Goal: Complete application form: Complete application form

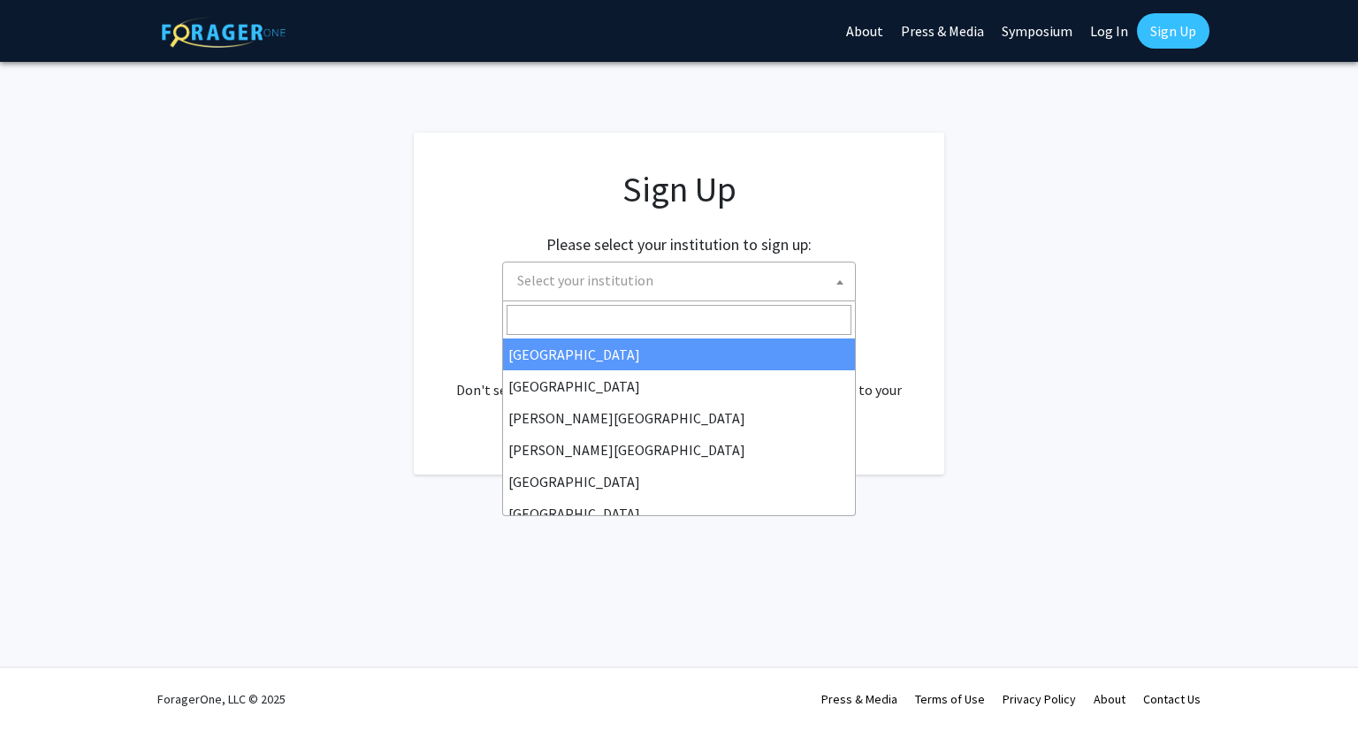
click at [752, 277] on span "Select your institution" at bounding box center [682, 281] width 345 height 36
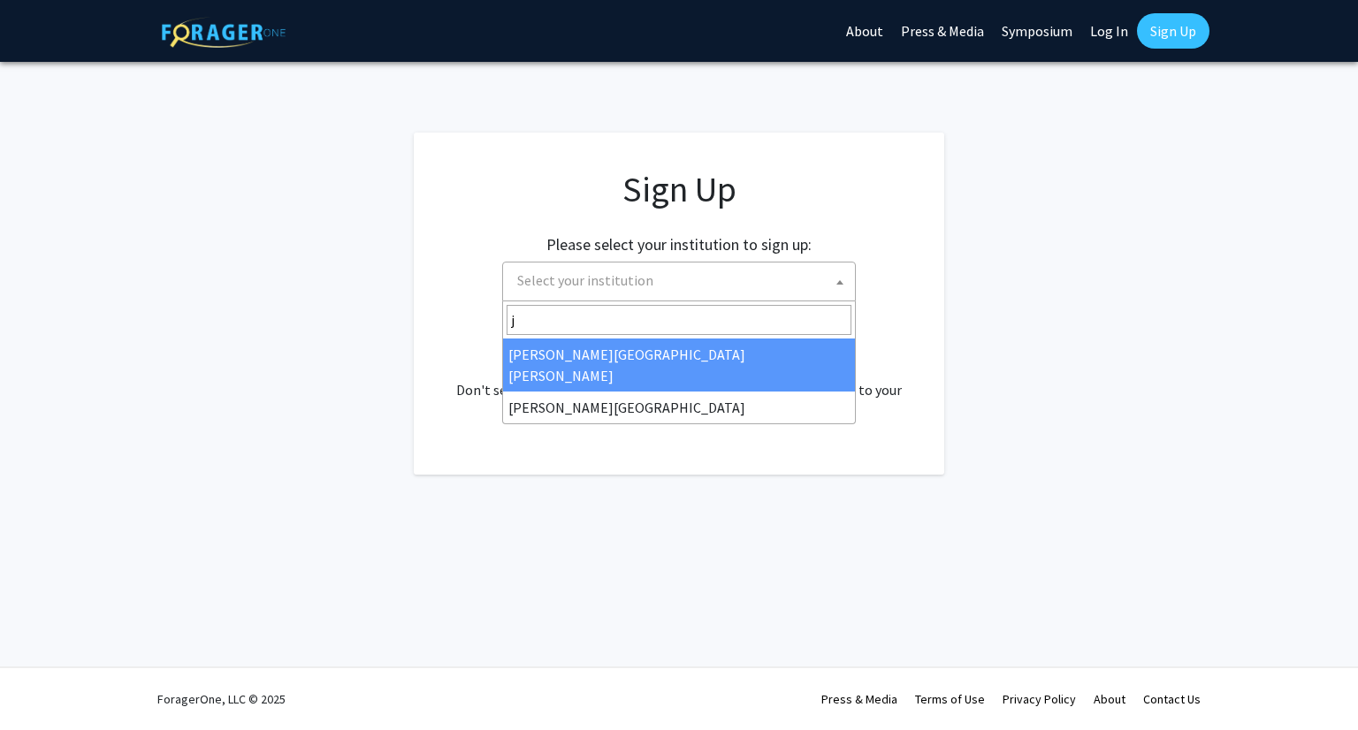
type input "j"
select select "1"
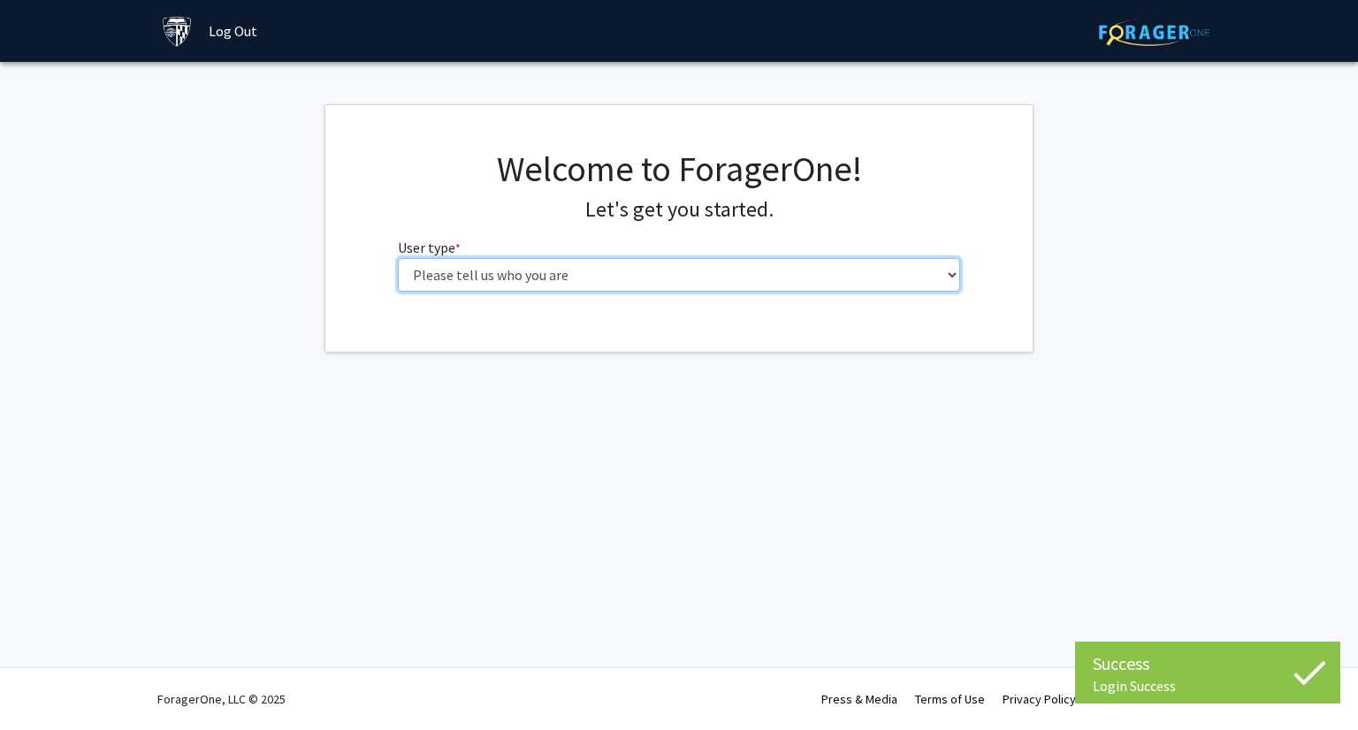
click at [524, 273] on select "Please tell us who you are Undergraduate Student Master's Student Doctoral Cand…" at bounding box center [679, 275] width 563 height 34
select select "2: masters"
click at [398, 258] on select "Please tell us who you are Undergraduate Student Master's Student Doctoral Cand…" at bounding box center [679, 275] width 563 height 34
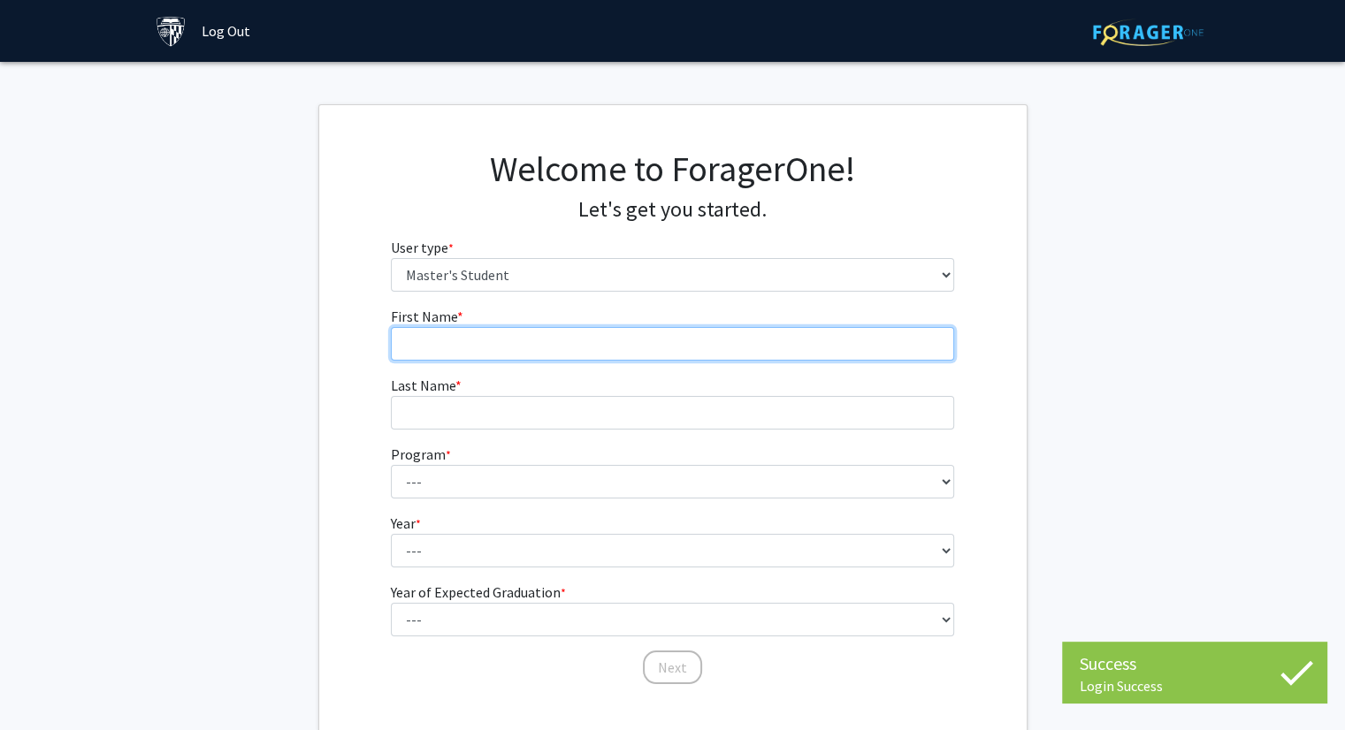
click at [498, 336] on input "First Name * required" at bounding box center [672, 344] width 563 height 34
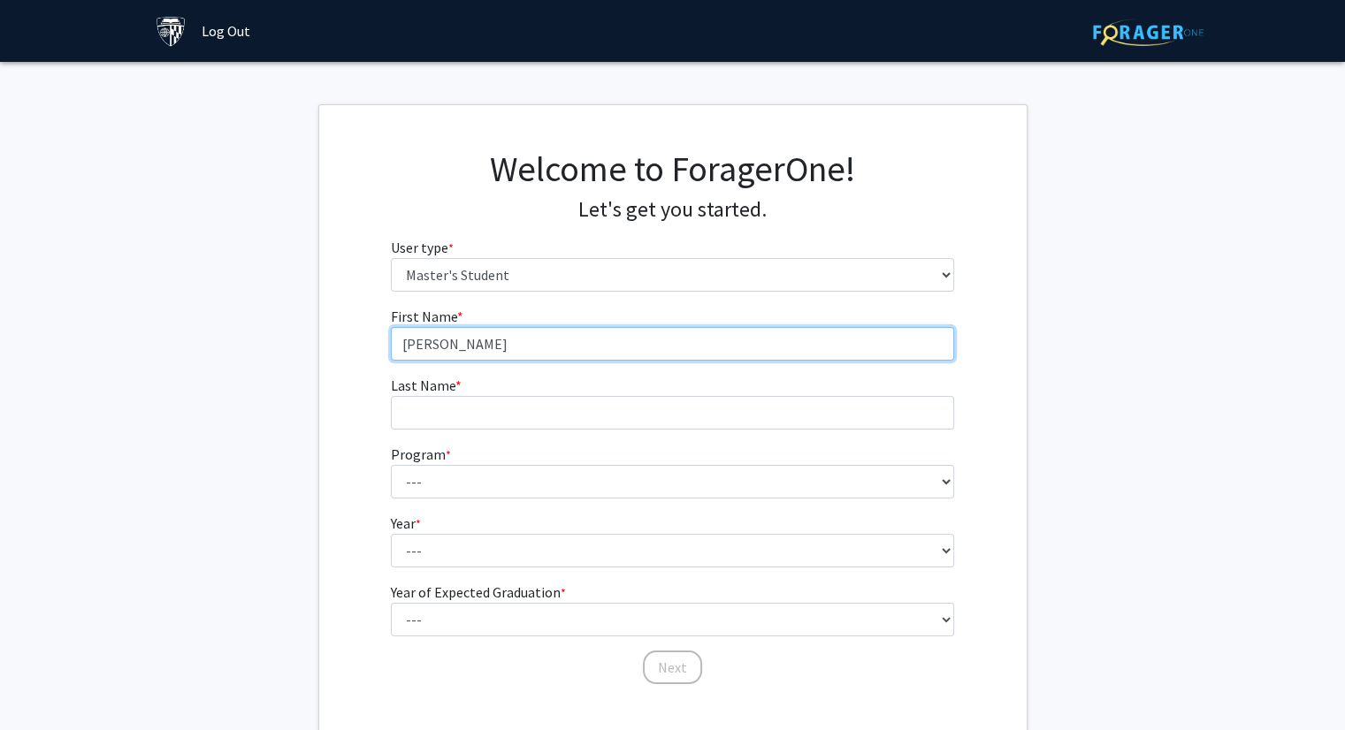
type input "[PERSON_NAME]"
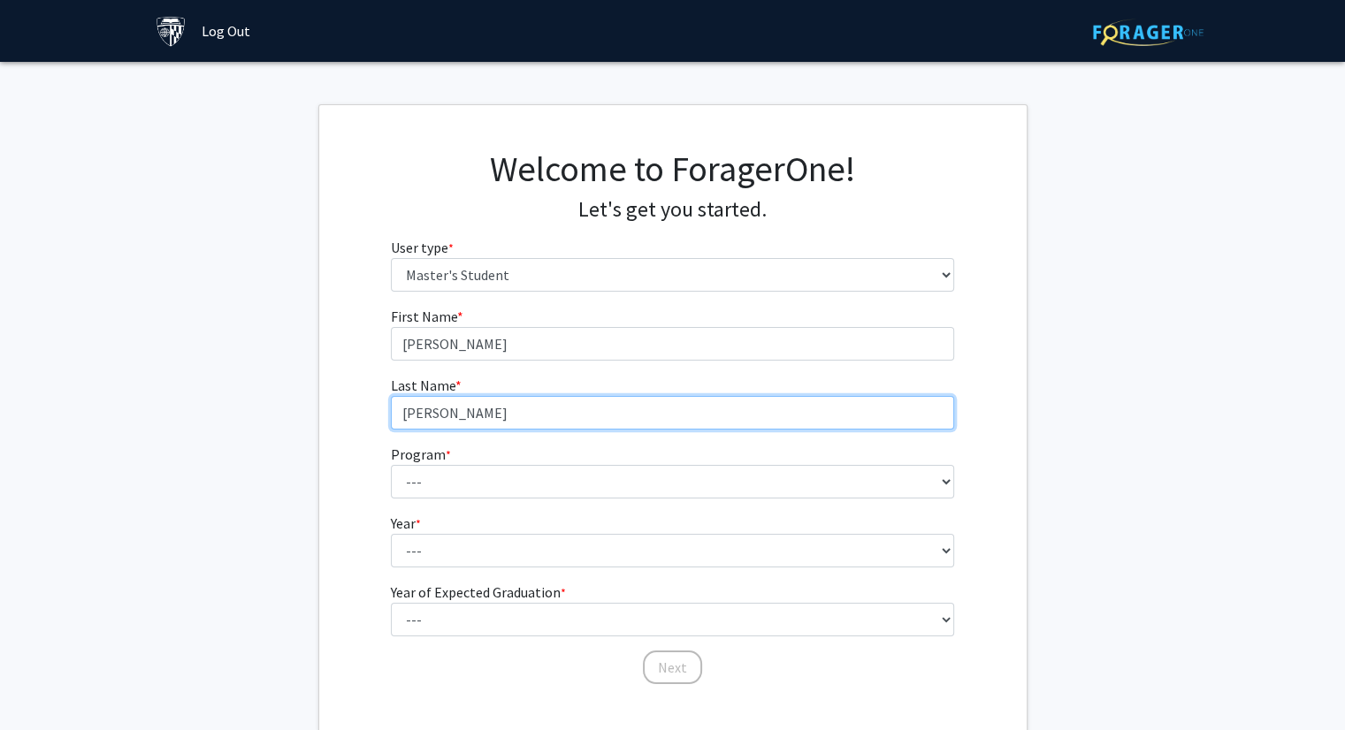
type input "[PERSON_NAME]"
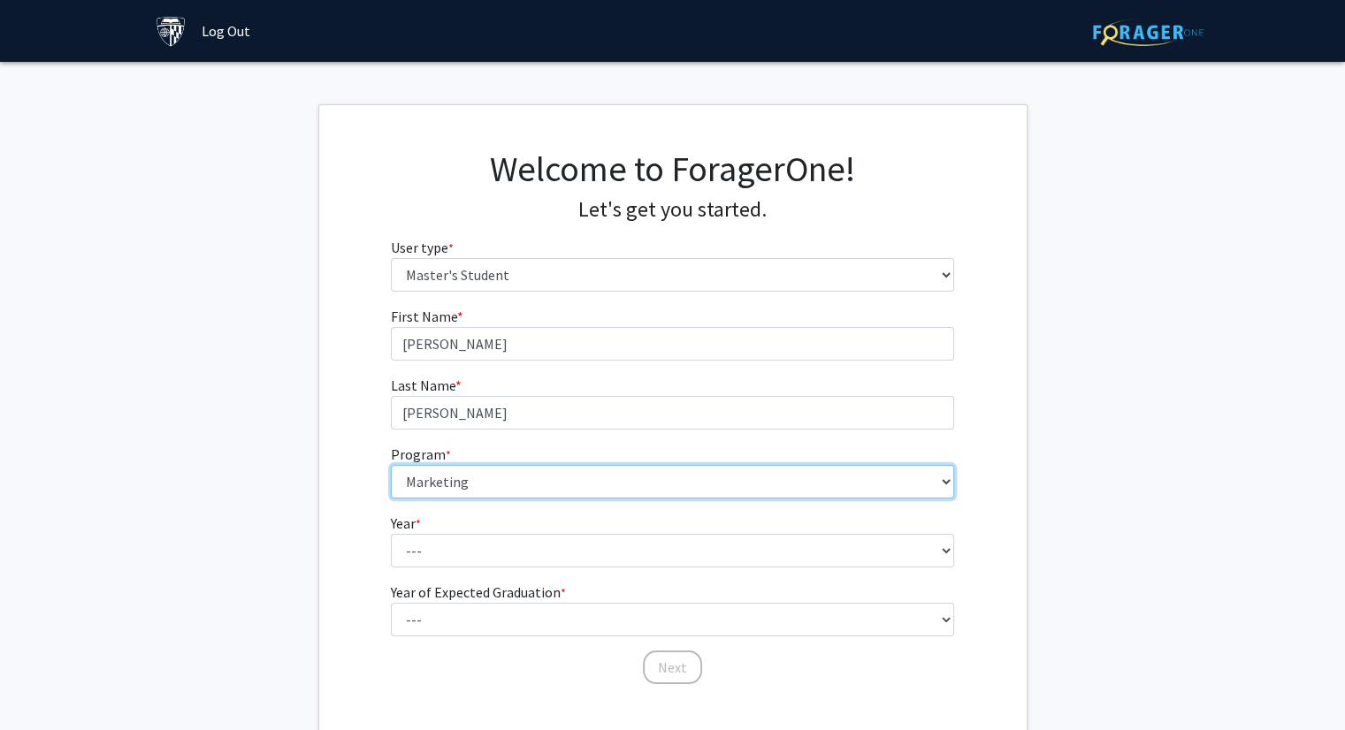
click at [636, 468] on select "--- Anatomy Education Applied and Computational Mathematics Applied Biomedical …" at bounding box center [672, 482] width 563 height 34
select select "99: 84"
click at [391, 465] on select "--- Anatomy Education Applied and Computational Mathematics Applied Biomedical …" at bounding box center [672, 482] width 563 height 34
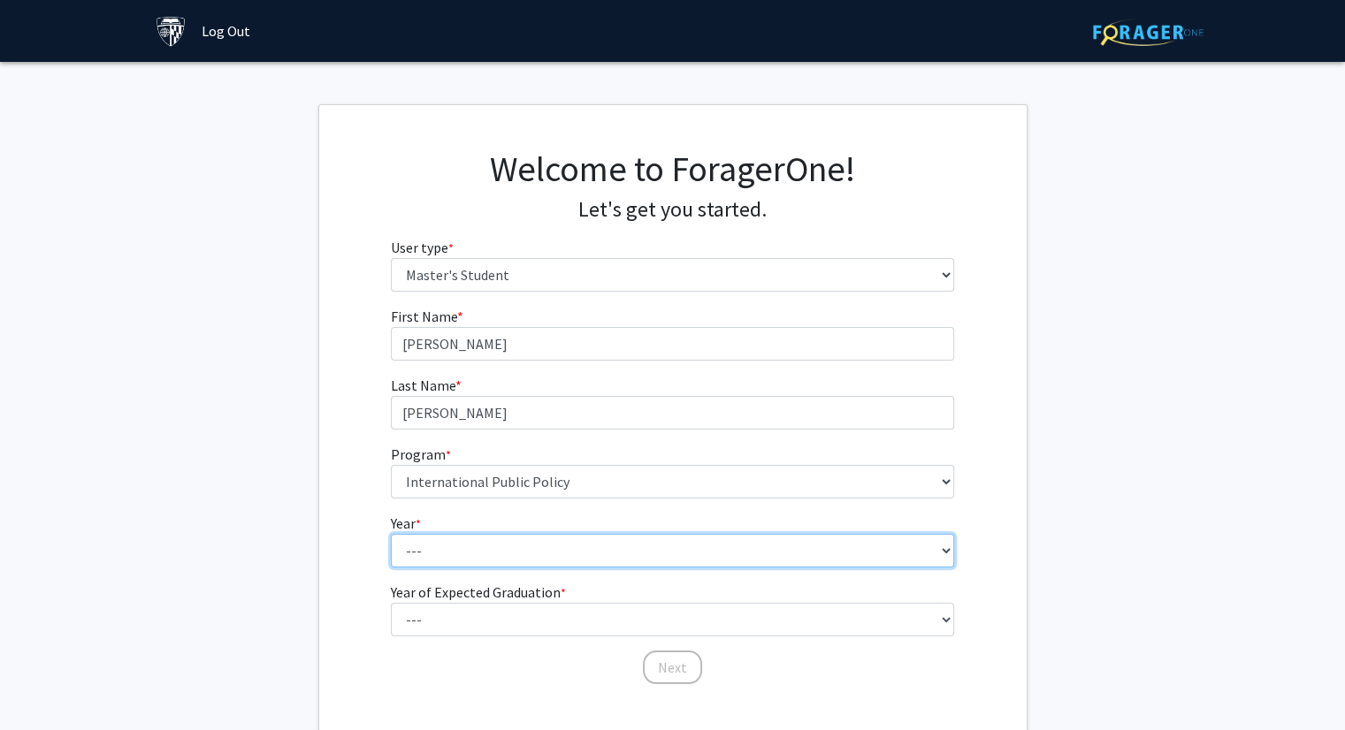
click at [438, 550] on select "--- First Year Second Year" at bounding box center [672, 551] width 563 height 34
select select "1: first_year"
click at [391, 534] on select "--- First Year Second Year" at bounding box center [672, 551] width 563 height 34
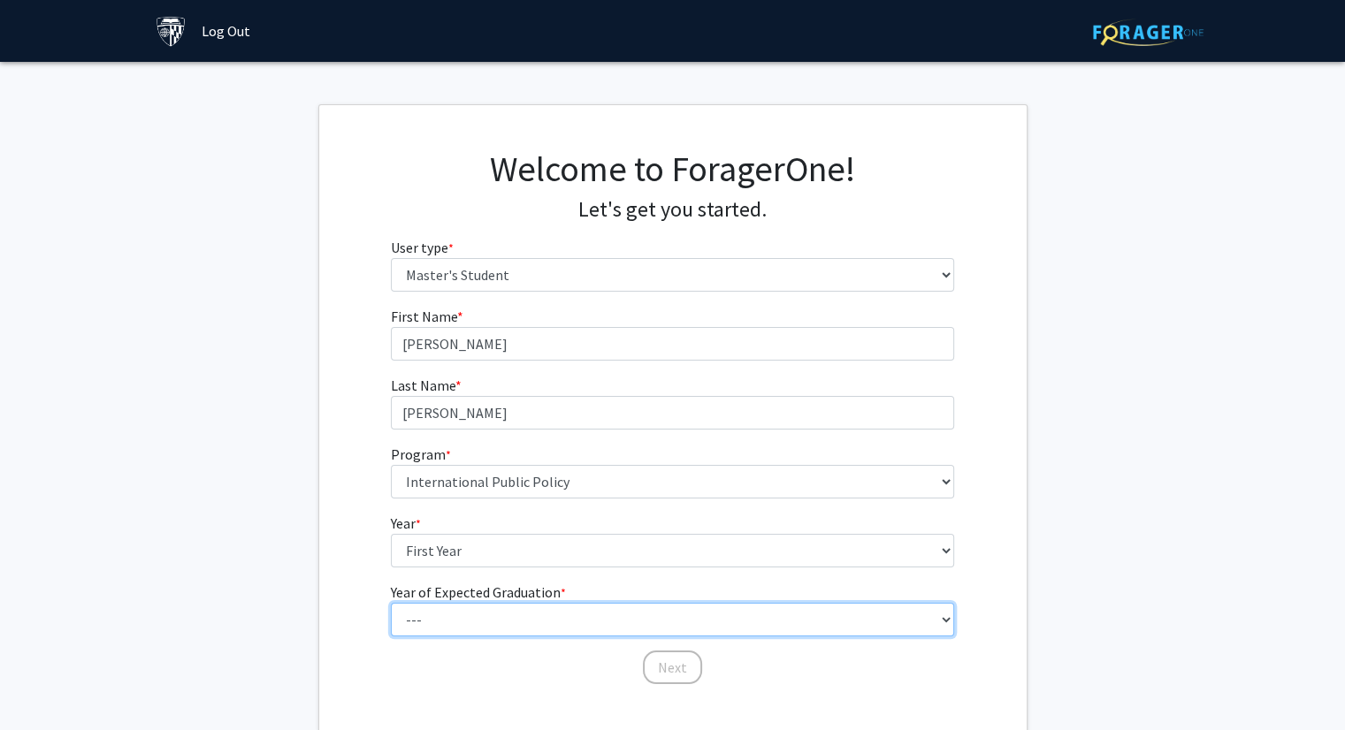
click at [480, 616] on select "--- 2025 2026 2027 2028 2029 2030 2031 2032 2033 2034" at bounding box center [672, 620] width 563 height 34
select select "2: 2026"
click at [391, 603] on select "--- 2025 2026 2027 2028 2029 2030 2031 2032 2033 2034" at bounding box center [672, 620] width 563 height 34
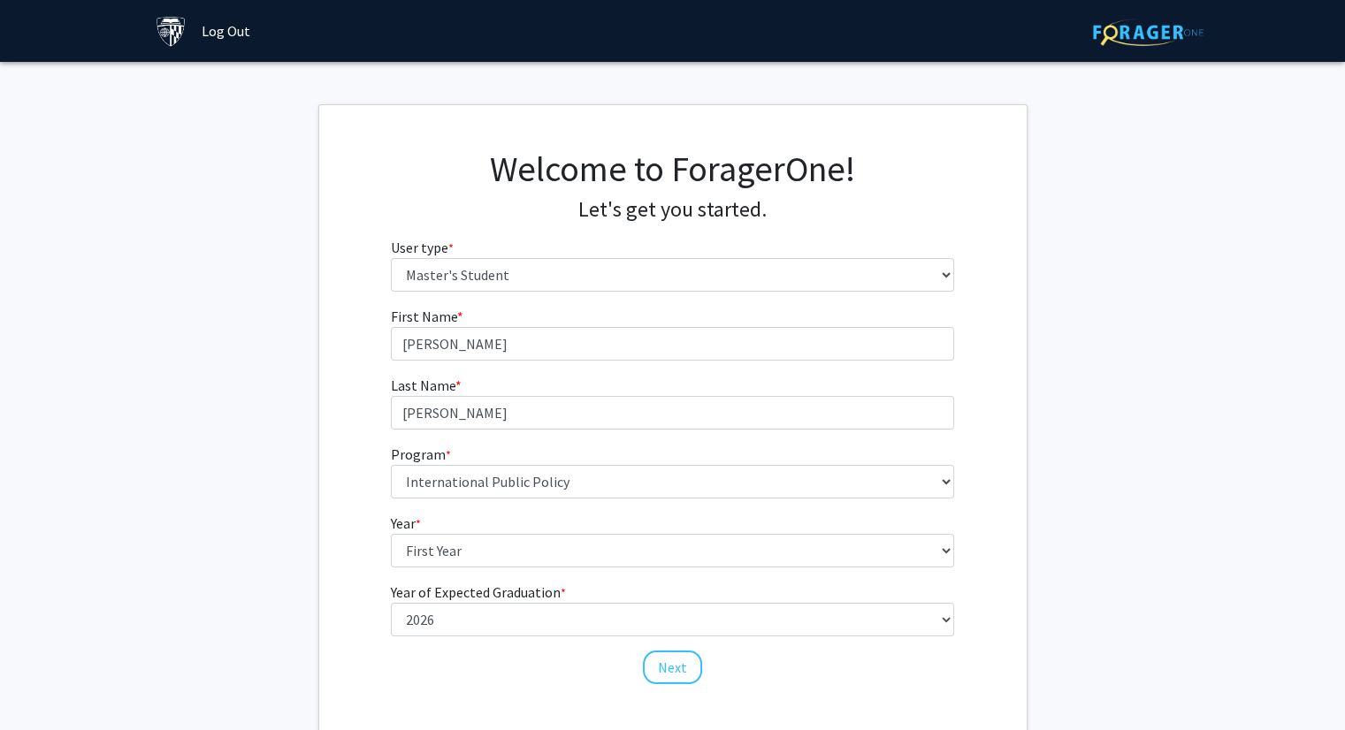
click at [334, 555] on div "First Name * required [PERSON_NAME] Last Name * required [PERSON_NAME] Program …" at bounding box center [672, 496] width 707 height 380
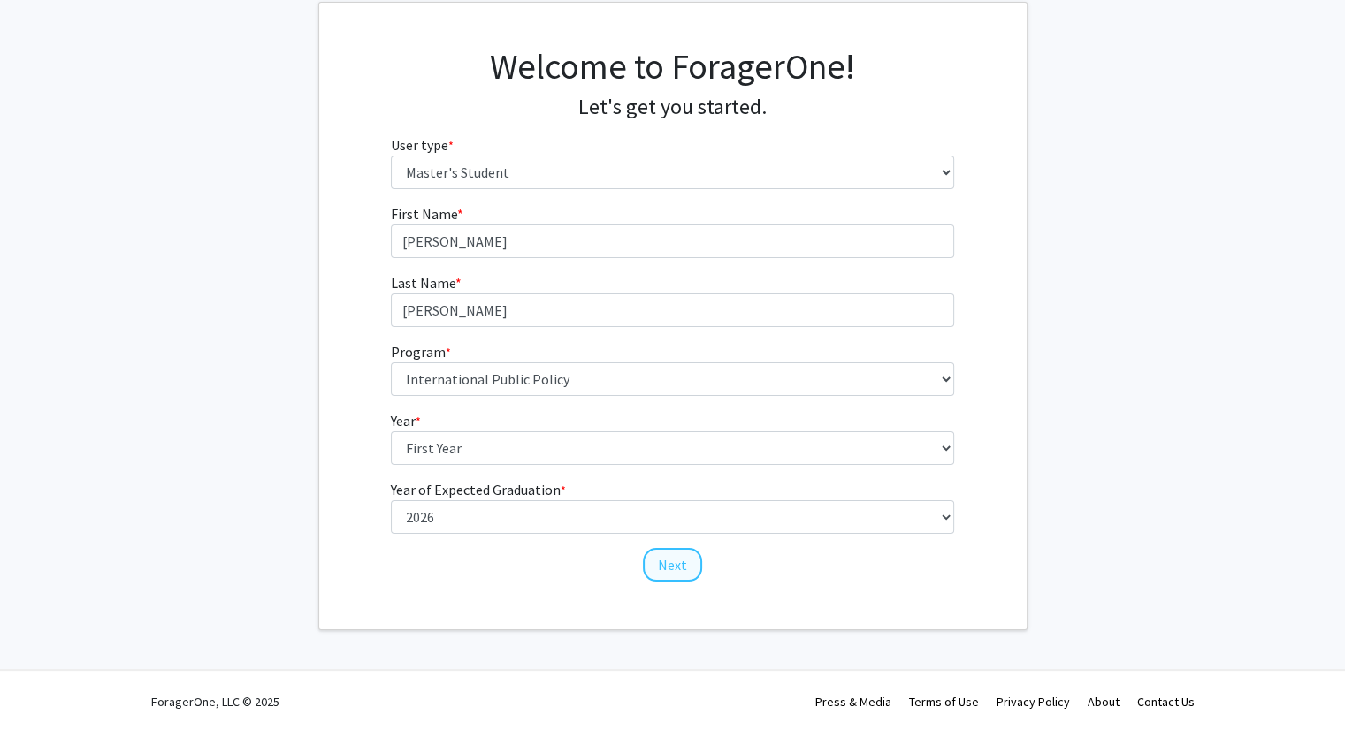
scroll to position [105, 0]
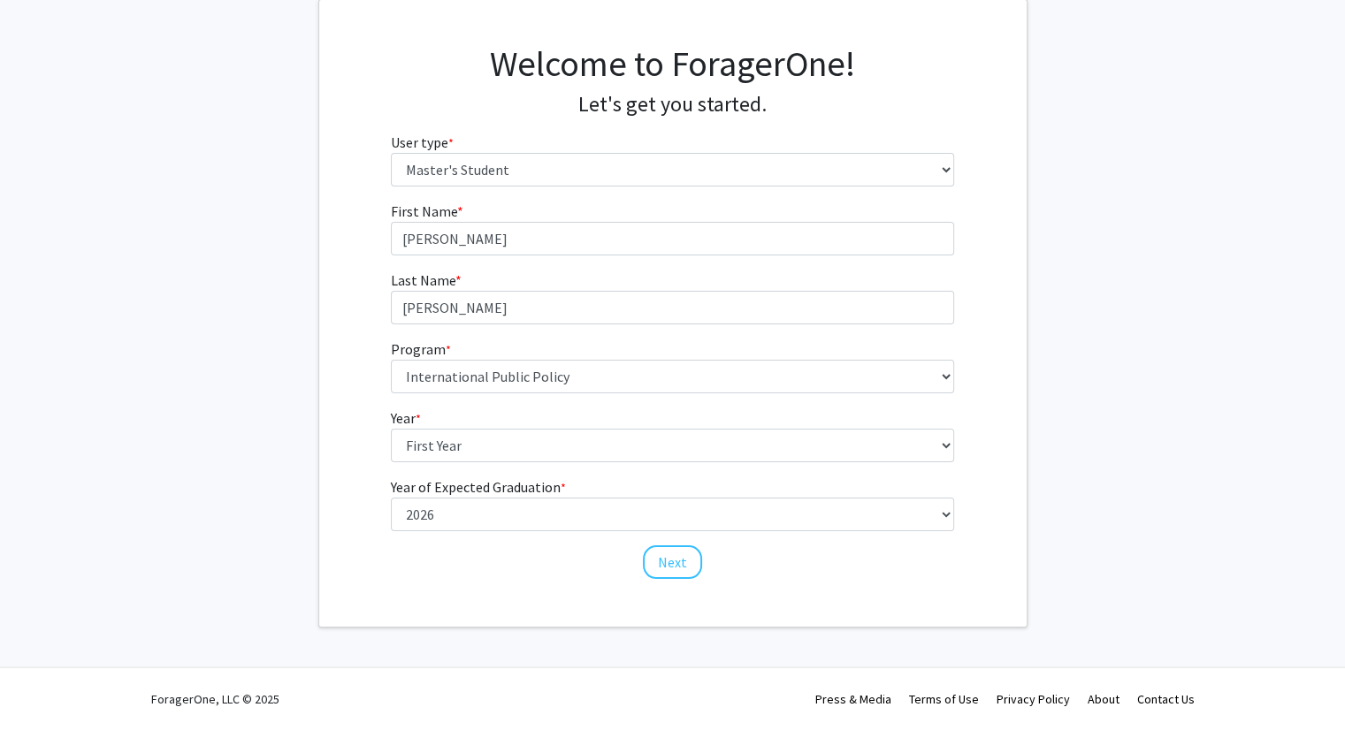
click at [664, 538] on form "First Name * required [PERSON_NAME] Last Name * required [PERSON_NAME] Program …" at bounding box center [672, 382] width 563 height 363
click at [670, 567] on button "Next" at bounding box center [672, 563] width 59 height 34
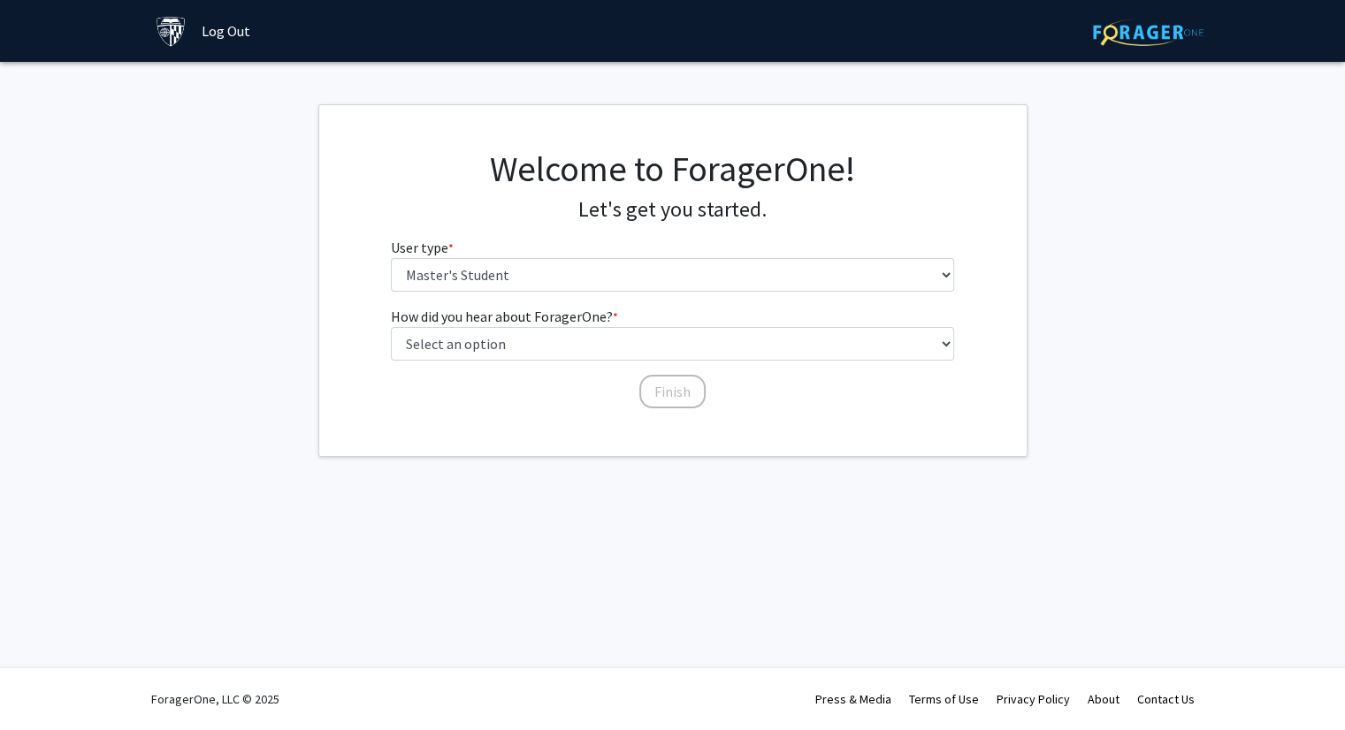
scroll to position [0, 0]
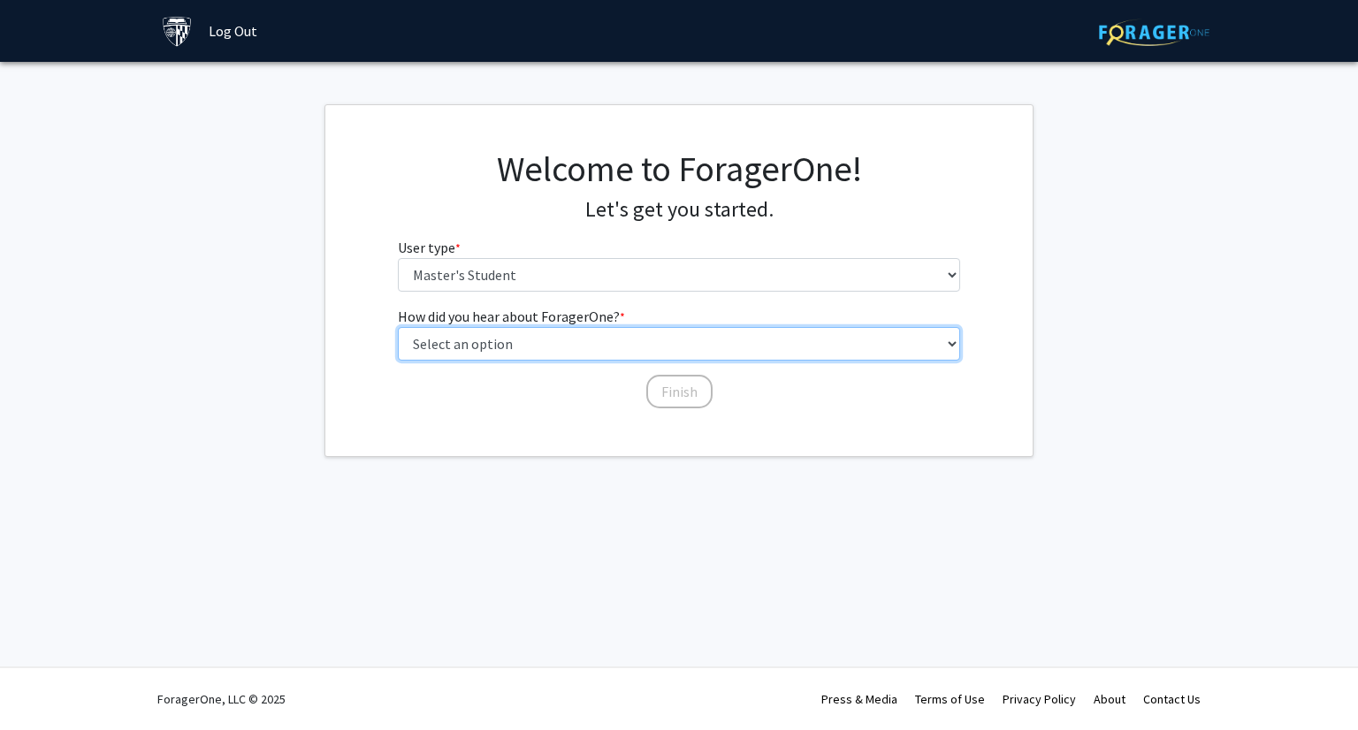
click at [627, 340] on select "Select an option Peer/student recommendation Faculty/staff recommendation Unive…" at bounding box center [679, 344] width 563 height 34
select select "3: university_website"
click at [398, 327] on select "Select an option Peer/student recommendation Faculty/staff recommendation Unive…" at bounding box center [679, 344] width 563 height 34
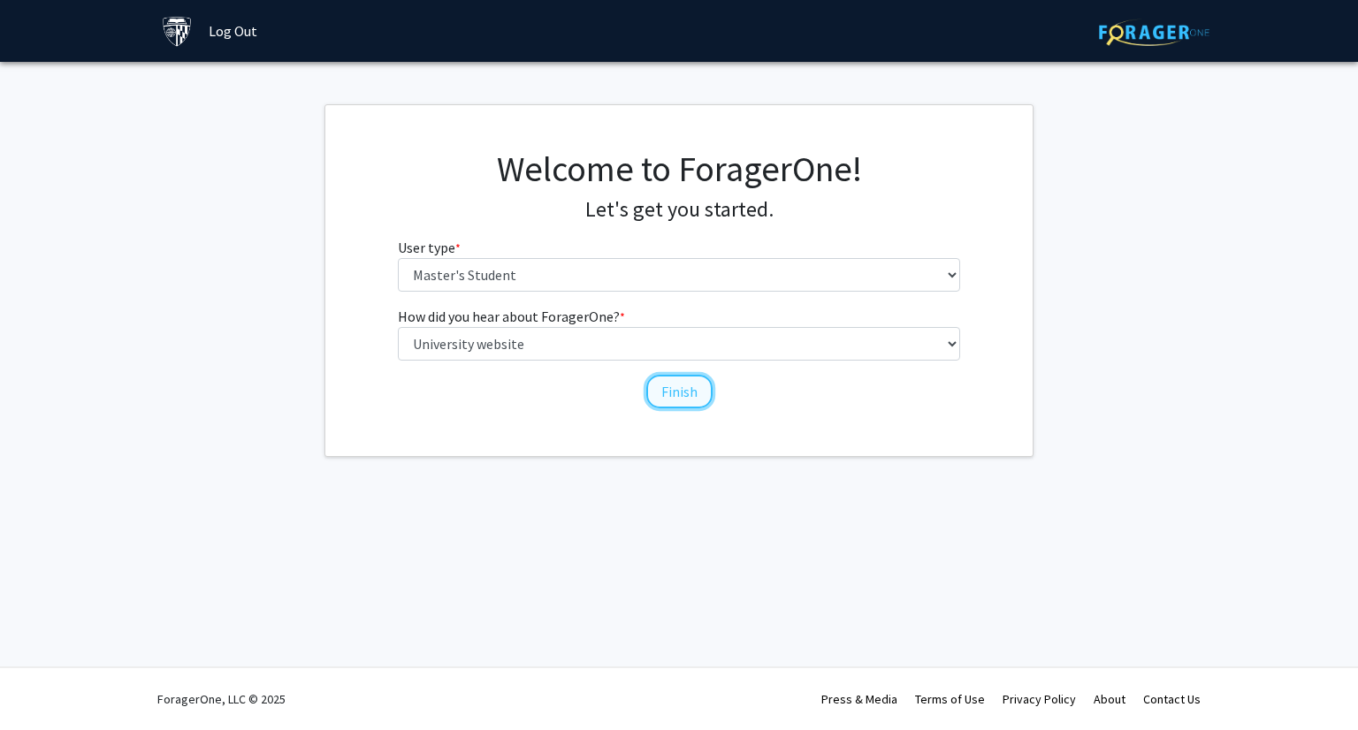
click at [693, 393] on button "Finish" at bounding box center [679, 392] width 66 height 34
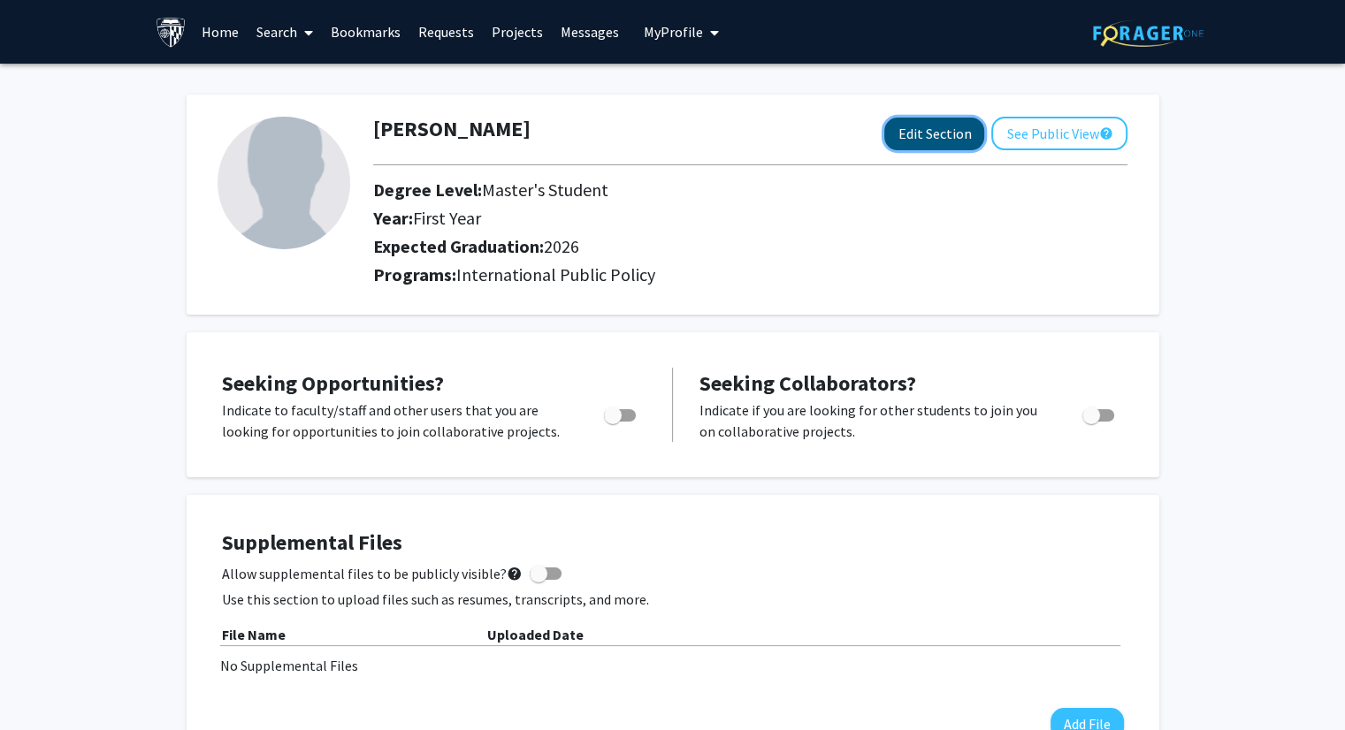
click at [937, 128] on button "Edit Section" at bounding box center [934, 134] width 100 height 33
select select "first_year"
select select "2026"
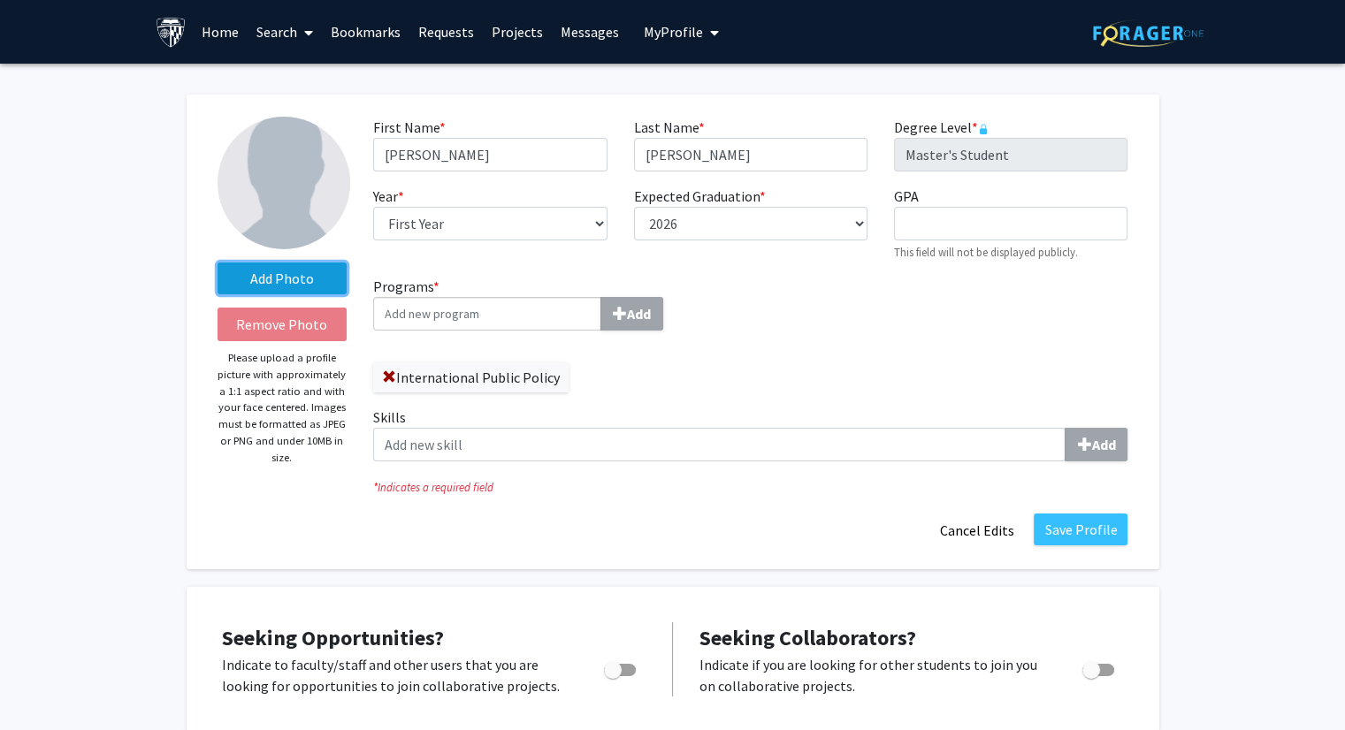
click at [281, 275] on label "Add Photo" at bounding box center [283, 279] width 130 height 32
click at [0, 0] on input "Add Photo" at bounding box center [0, 0] width 0 height 0
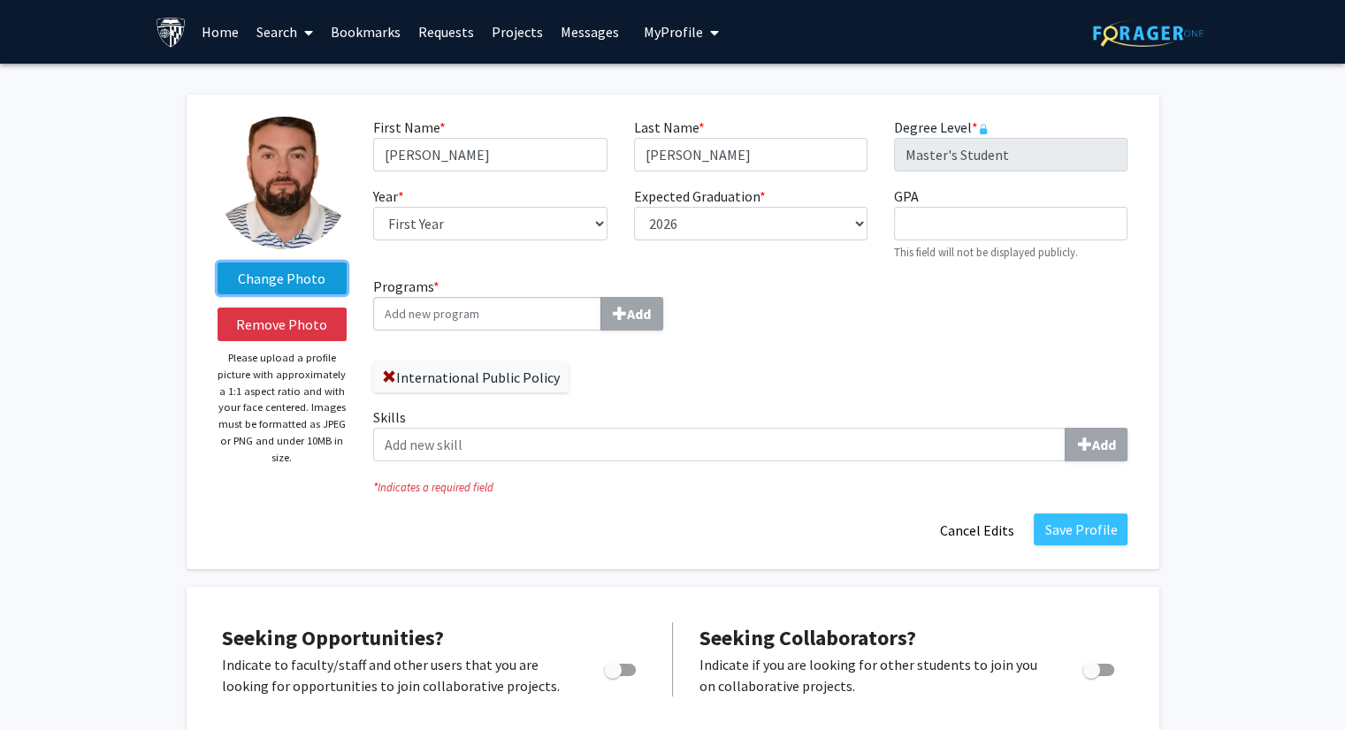
click at [272, 272] on label "Change Photo" at bounding box center [283, 279] width 130 height 32
click at [0, 0] on input "Change Photo" at bounding box center [0, 0] width 0 height 0
click at [586, 308] on input "Programs * Add" at bounding box center [487, 314] width 228 height 34
click at [838, 337] on div "Programs * Add International Public Policy Skills Add" at bounding box center [750, 376] width 781 height 200
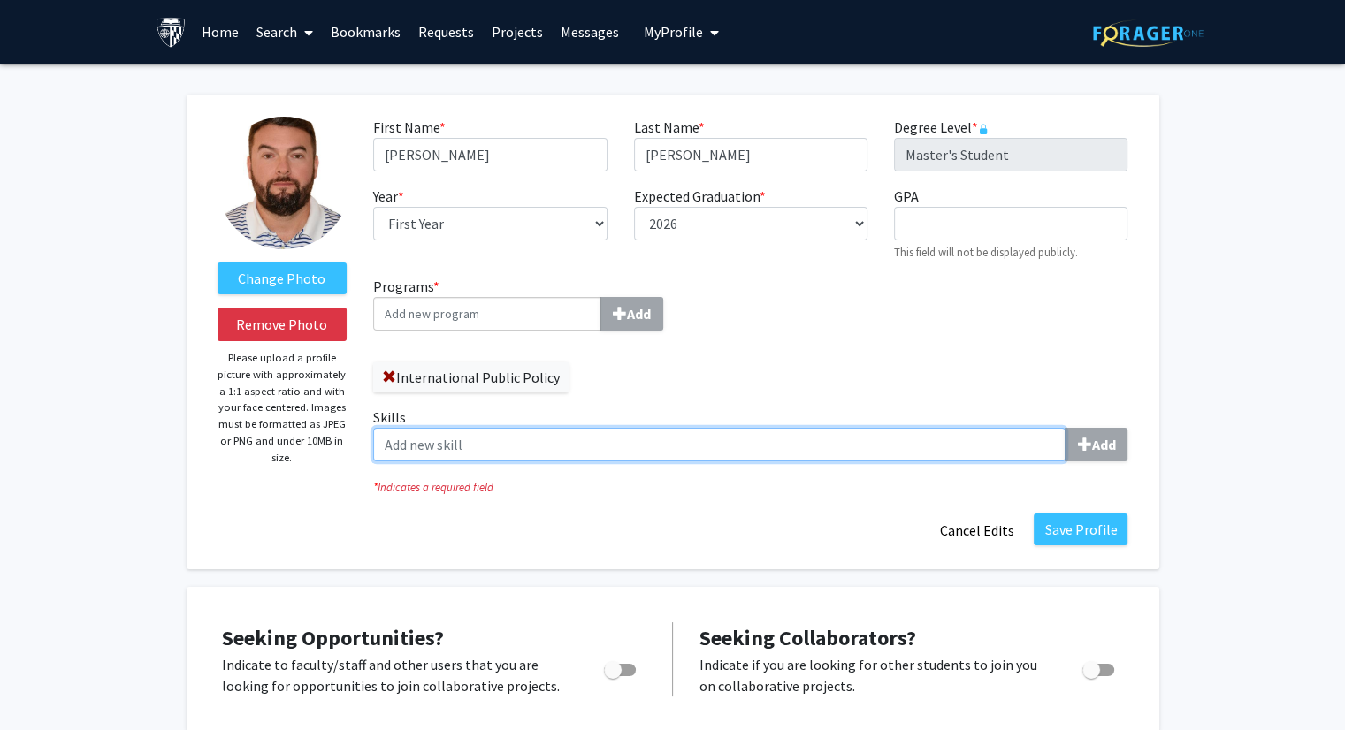
click at [946, 438] on input "Skills Add" at bounding box center [719, 445] width 692 height 34
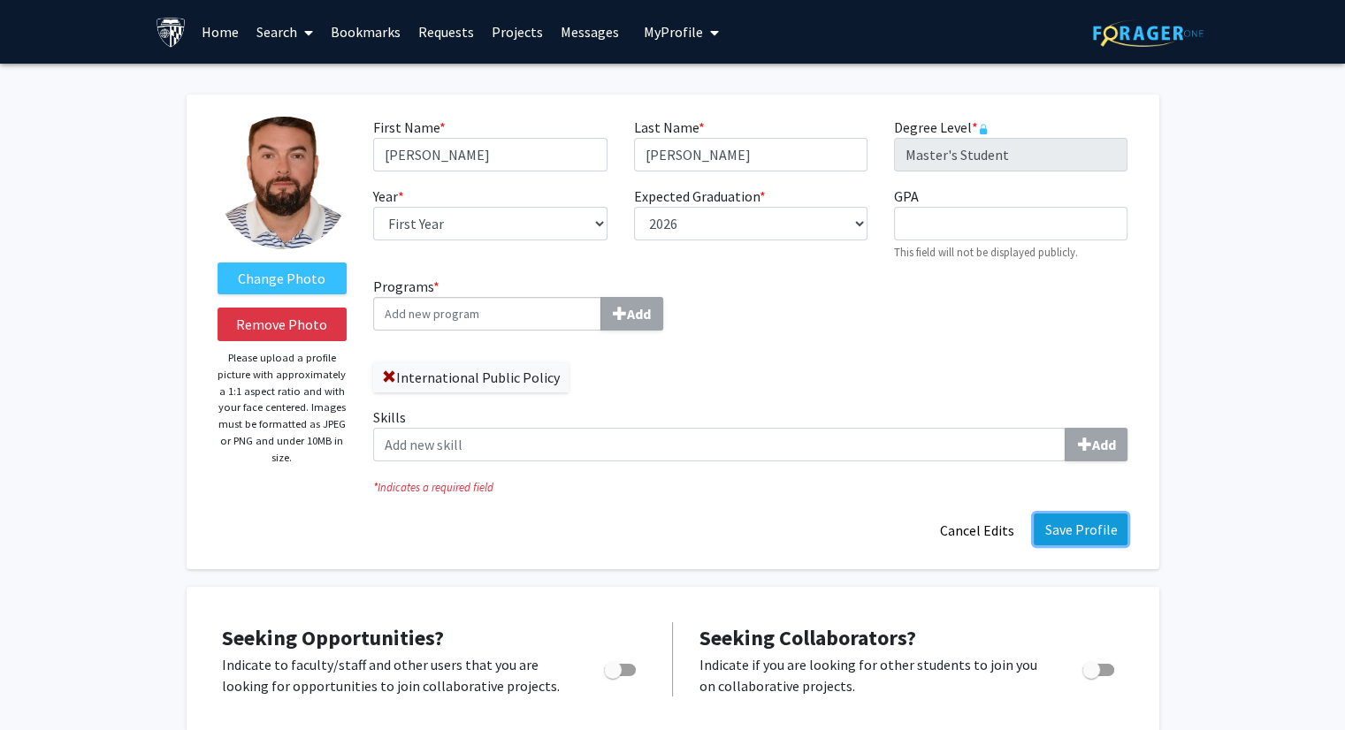
click at [1085, 519] on button "Save Profile" at bounding box center [1081, 530] width 94 height 32
